Goal: Transaction & Acquisition: Purchase product/service

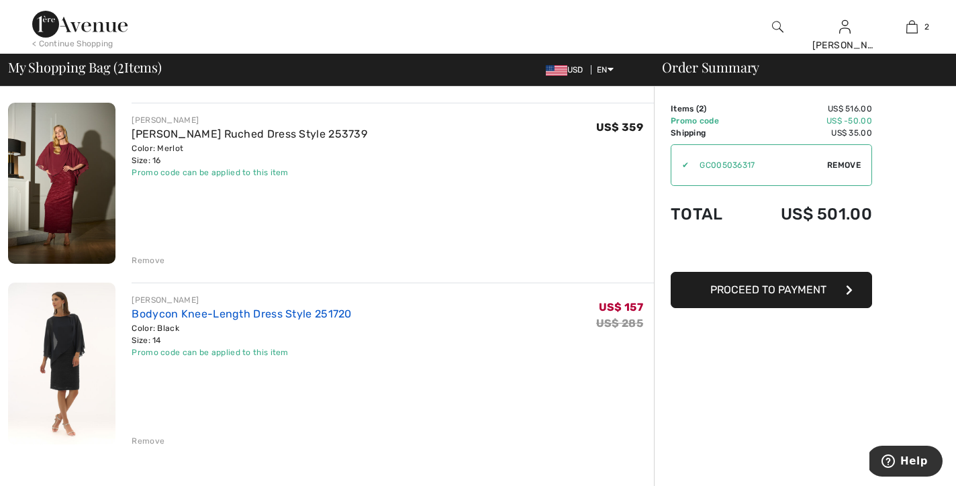
click at [268, 310] on link "Bodycon Knee-Length Dress Style 251720" at bounding box center [241, 313] width 219 height 13
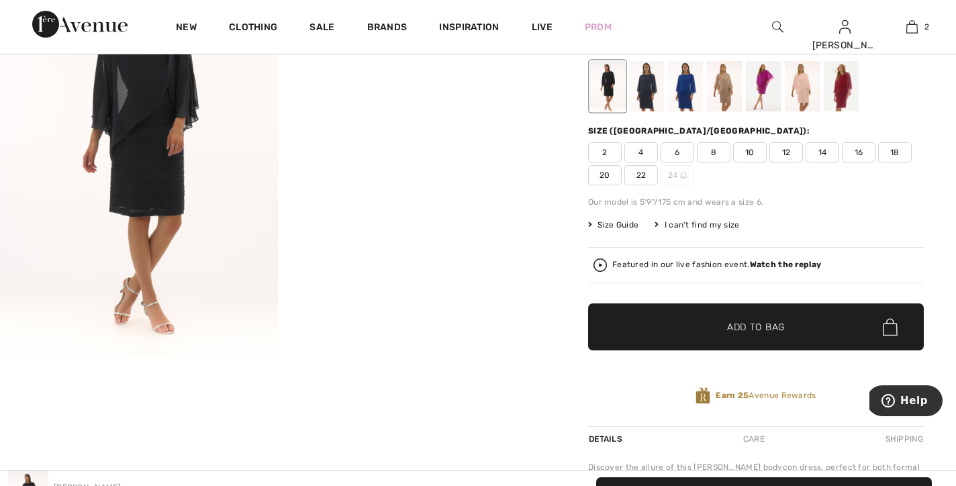
scroll to position [76, 0]
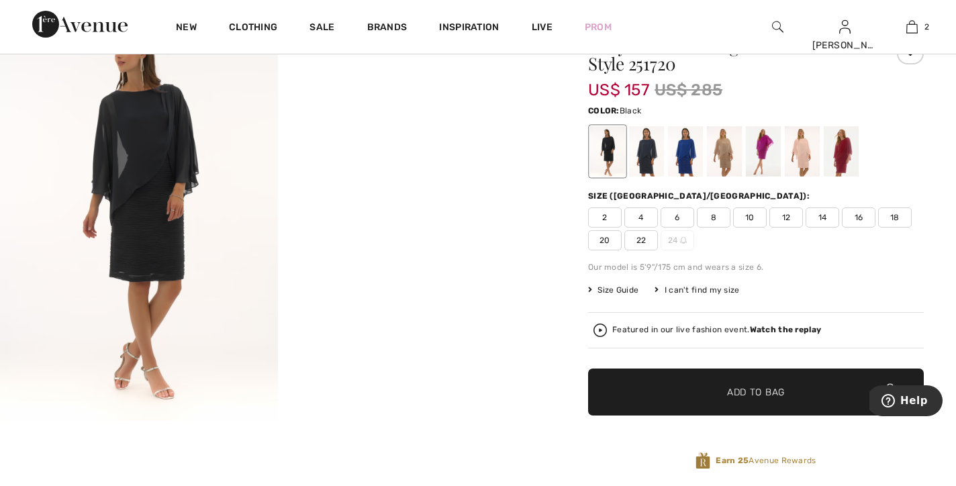
click at [854, 219] on span "16" at bounding box center [859, 217] width 34 height 20
click at [785, 386] on span "✔ Added to Bag Add to Bag" at bounding box center [756, 391] width 336 height 47
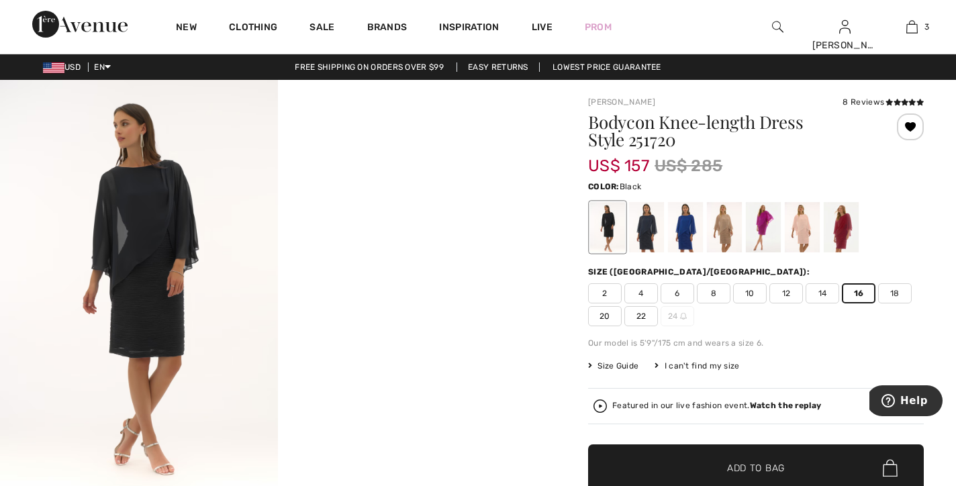
scroll to position [0, 0]
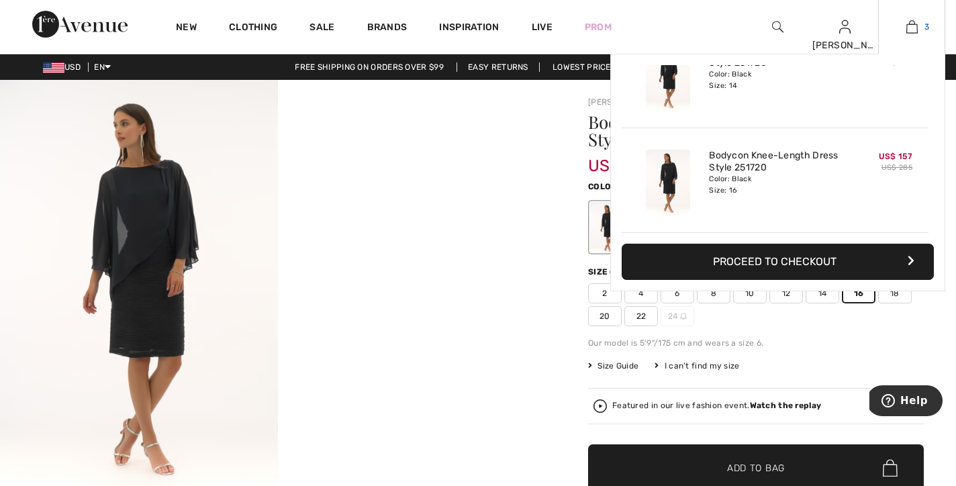
click at [908, 27] on img at bounding box center [911, 27] width 11 height 16
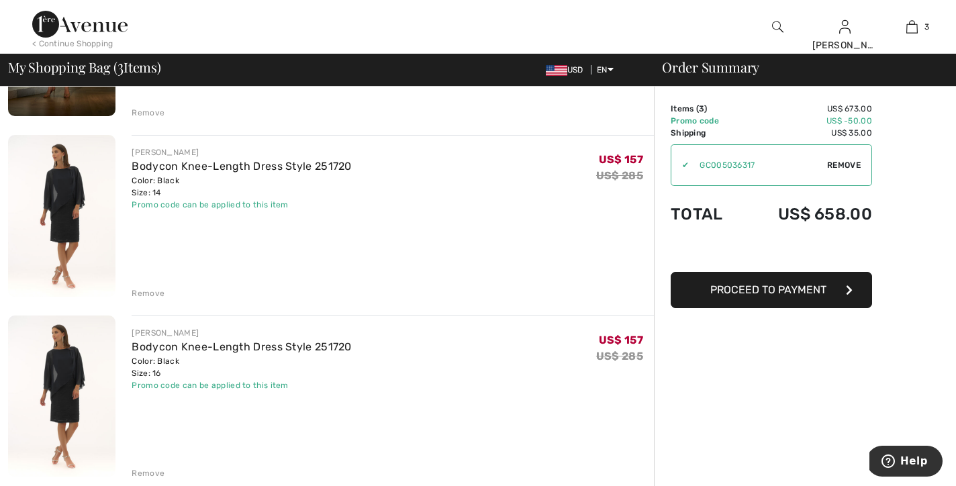
scroll to position [151, 0]
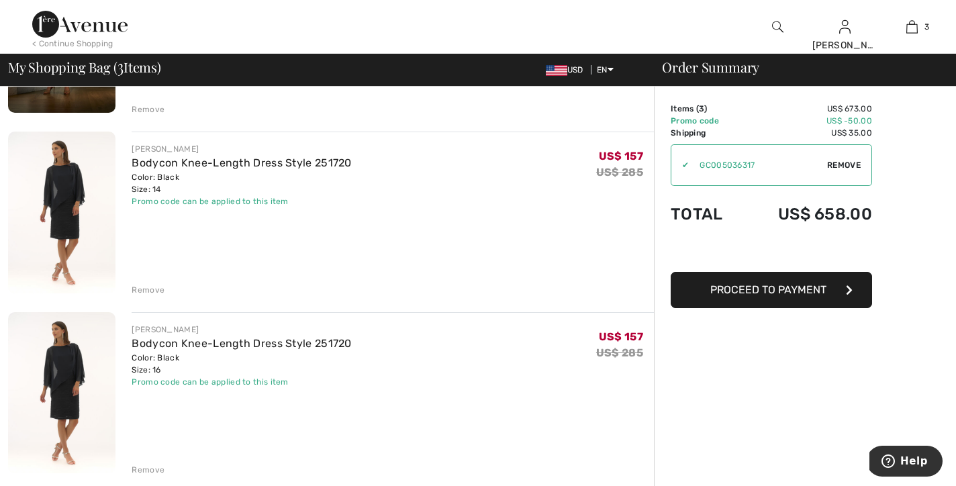
click at [157, 291] on div "Remove" at bounding box center [148, 290] width 33 height 12
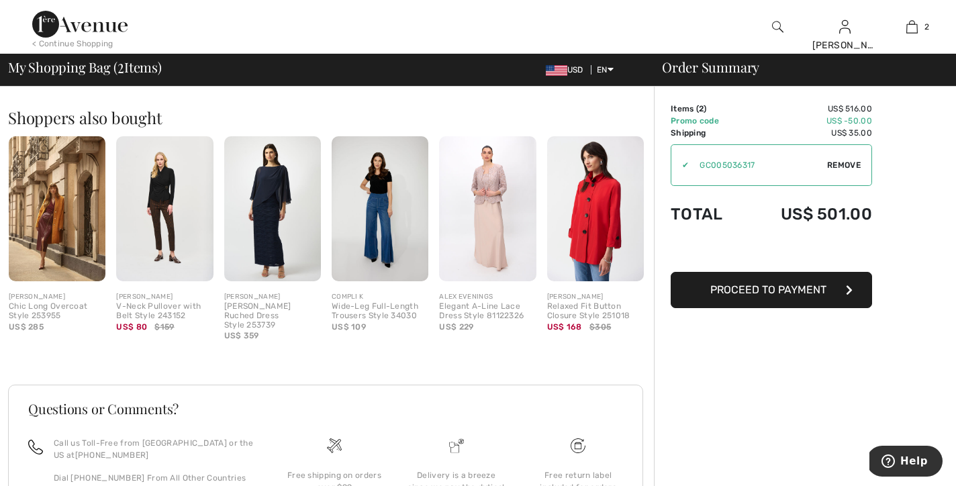
scroll to position [395, 0]
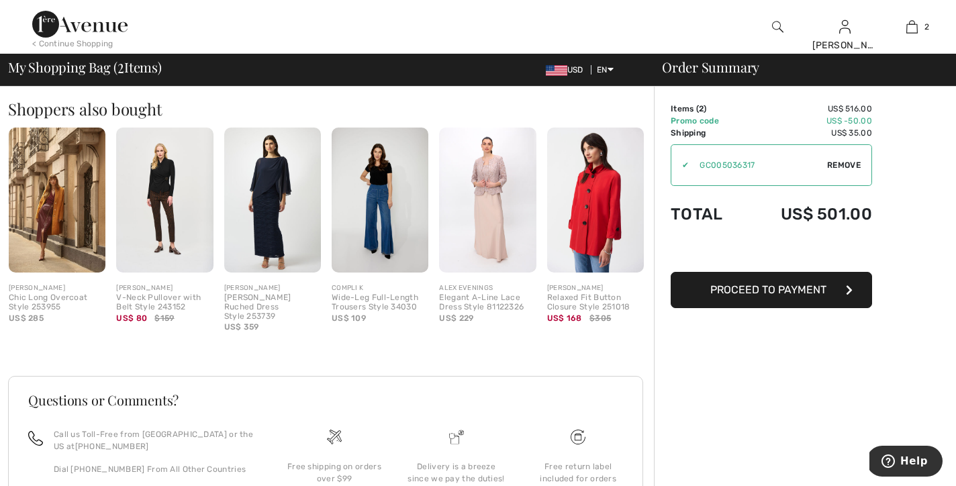
click at [266, 224] on img at bounding box center [272, 200] width 97 height 145
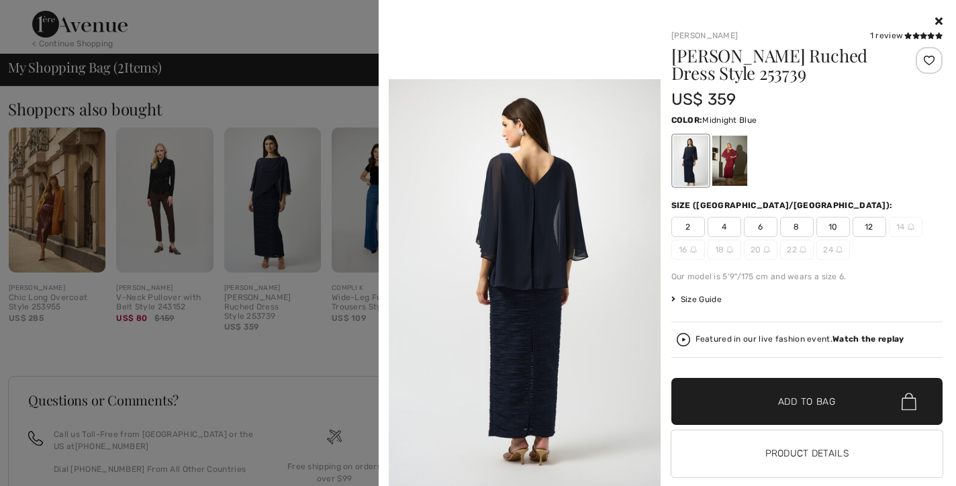
scroll to position [1181, 0]
click at [739, 163] on div at bounding box center [728, 161] width 35 height 50
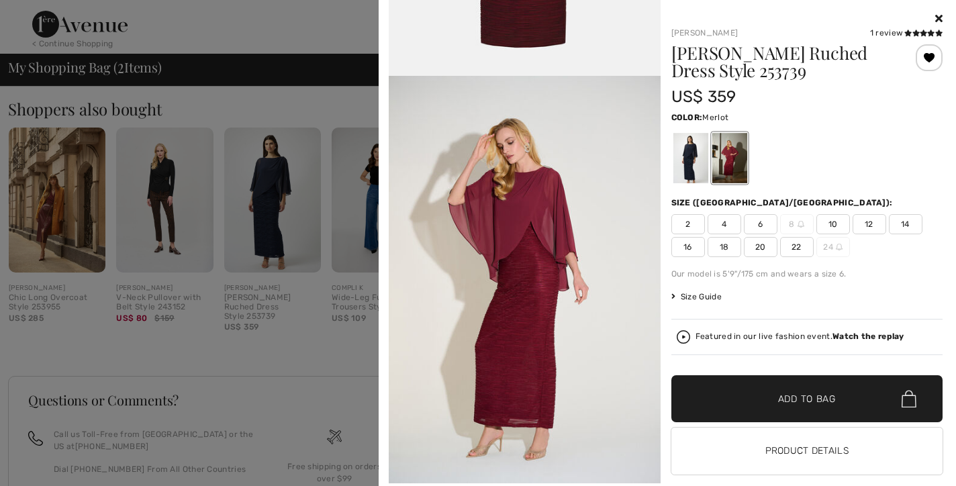
scroll to position [3, 0]
click at [939, 16] on icon at bounding box center [938, 18] width 7 height 11
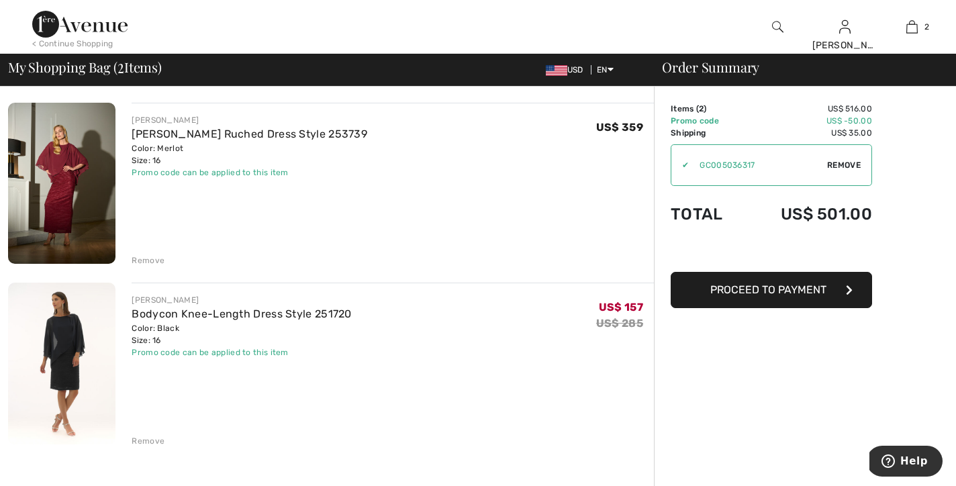
scroll to position [0, 0]
